Goal: Task Accomplishment & Management: Manage account settings

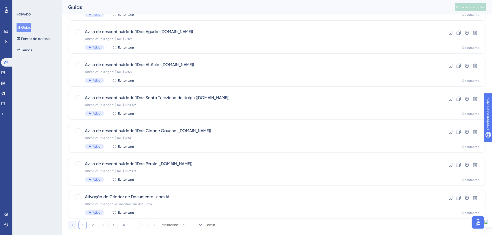
scroll to position [165, 0]
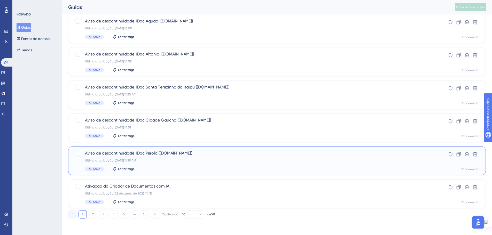
click at [151, 159] on div "Última atualização: [DATE] 11:59 AM" at bounding box center [256, 161] width 343 height 4
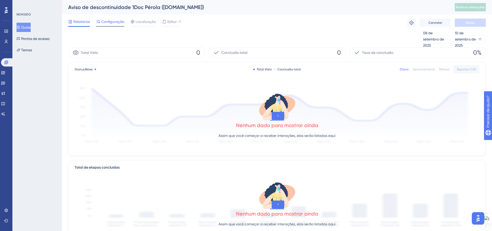
click at [110, 23] on font "Configuração" at bounding box center [112, 22] width 23 height 4
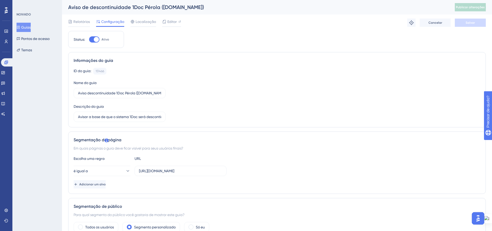
click at [92, 39] on div at bounding box center [94, 39] width 10 height 6
click at [89, 39] on input "Ativo" at bounding box center [89, 39] width 0 height 0
checkbox input "false"
click at [392, 22] on button "Salvar" at bounding box center [470, 23] width 31 height 8
click at [392, 7] on font "Publicar alterações" at bounding box center [470, 7] width 29 height 4
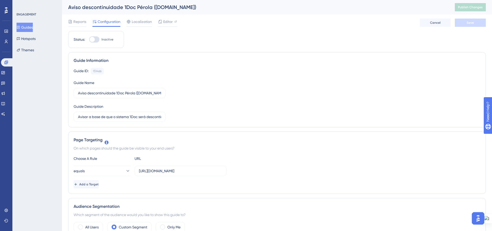
click at [99, 39] on div at bounding box center [94, 39] width 10 height 6
click at [89, 39] on input "Inactive" at bounding box center [89, 39] width 0 height 0
click at [92, 38] on div at bounding box center [94, 39] width 10 height 6
click at [89, 39] on input "Active" at bounding box center [89, 39] width 0 height 0
checkbox input "false"
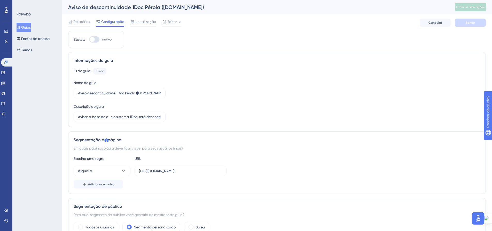
click at [98, 41] on div at bounding box center [94, 39] width 10 height 6
click at [89, 40] on input "Inativo" at bounding box center [89, 39] width 0 height 0
checkbox input "true"
click at [462, 22] on button "Salvar" at bounding box center [470, 23] width 31 height 8
click at [477, 9] on span "Publicar alterações" at bounding box center [470, 7] width 29 height 4
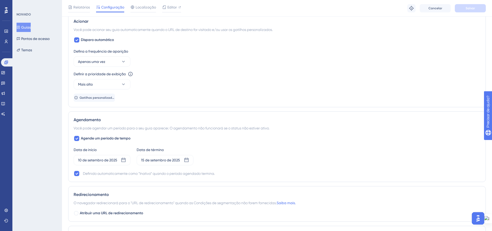
scroll to position [310, 0]
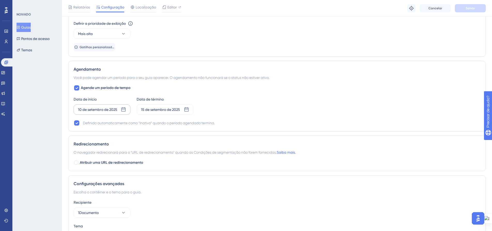
click at [123, 109] on icon at bounding box center [123, 109] width 4 height 4
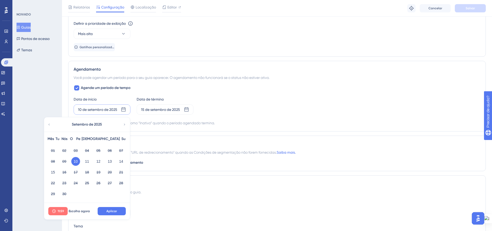
click at [59, 211] on font "11:59" at bounding box center [61, 212] width 6 height 4
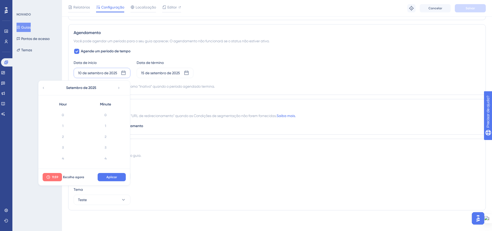
scroll to position [595, 0]
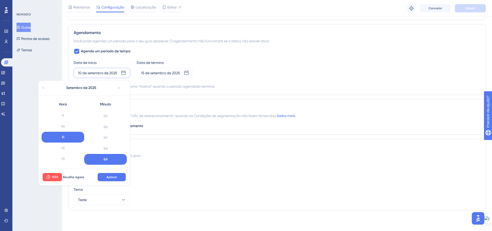
click at [163, 125] on div "Atribuir uma URL de redirecionamento" at bounding box center [277, 126] width 407 height 6
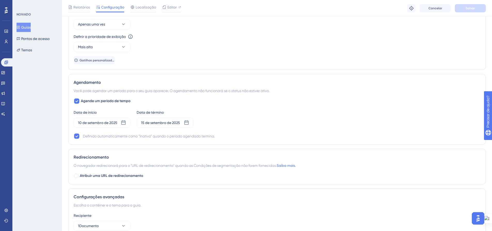
scroll to position [295, 0]
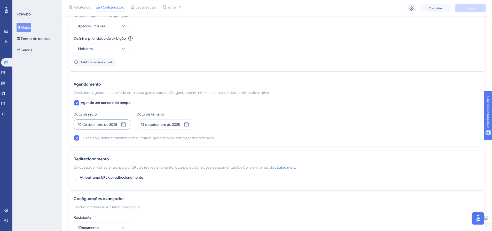
click at [125, 123] on icon at bounding box center [123, 124] width 4 height 4
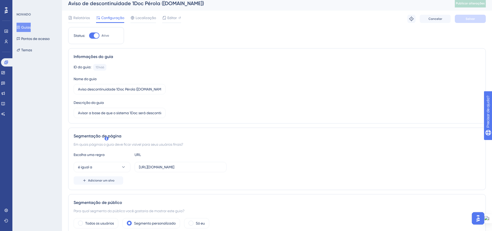
scroll to position [0, 0]
